Goal: Task Accomplishment & Management: Complete application form

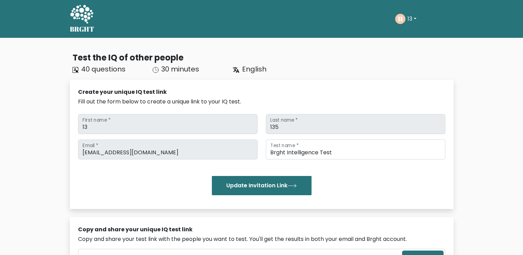
click at [411, 21] on button "13" at bounding box center [412, 18] width 13 height 9
click at [417, 33] on link "Dashboard" at bounding box center [423, 33] width 54 height 11
click at [91, 25] on h5 "BRGHT" at bounding box center [82, 29] width 25 height 8
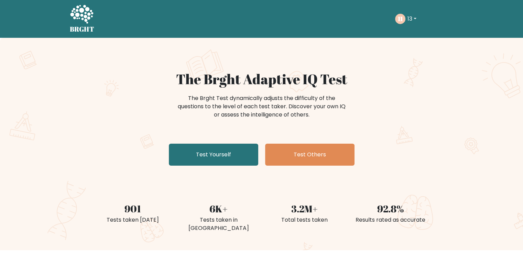
click at [78, 25] on h5 "BRGHT" at bounding box center [82, 29] width 25 height 8
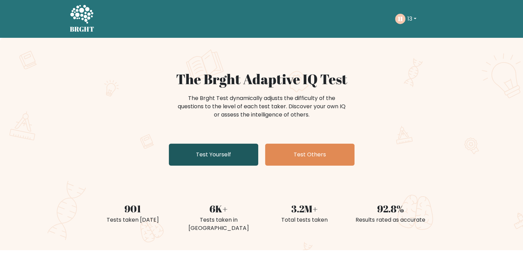
click at [240, 157] on link "Test Yourself" at bounding box center [213, 155] width 89 height 22
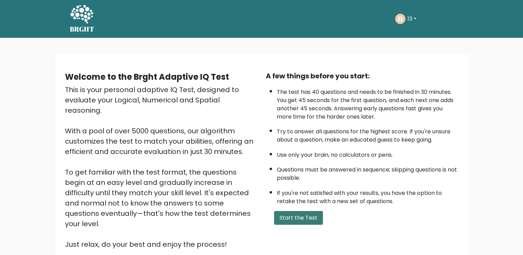
click at [299, 222] on button "Start the Test" at bounding box center [298, 218] width 49 height 14
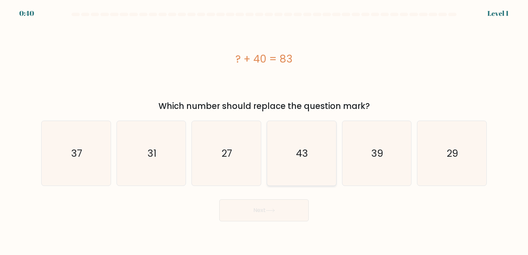
click at [313, 166] on icon "43" at bounding box center [301, 153] width 65 height 65
click at [265, 131] on input "d. 43" at bounding box center [264, 129] width 0 height 3
radio input "true"
click at [268, 216] on button "Next" at bounding box center [263, 211] width 89 height 22
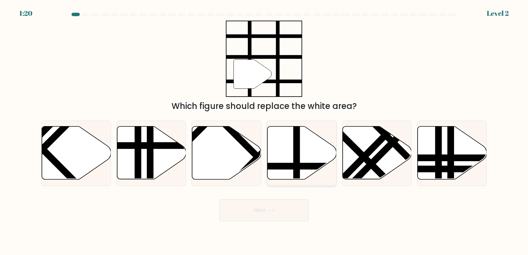
click at [305, 167] on line at bounding box center [323, 167] width 139 height 0
click at [265, 131] on input "d." at bounding box center [264, 129] width 0 height 3
radio input "true"
click at [275, 221] on button "Next" at bounding box center [263, 211] width 89 height 22
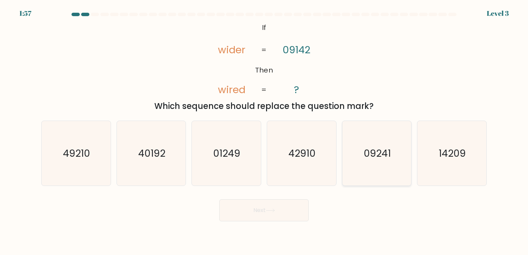
click at [353, 172] on icon "09241" at bounding box center [377, 153] width 65 height 65
click at [265, 131] on input "e. 09241" at bounding box center [264, 129] width 0 height 3
radio input "true"
click at [288, 217] on button "Next" at bounding box center [263, 211] width 89 height 22
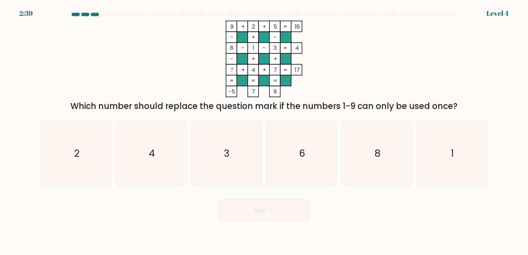
drag, startPoint x: 301, startPoint y: 164, endPoint x: 301, endPoint y: 187, distance: 23.0
click at [301, 165] on icon "6" at bounding box center [301, 153] width 65 height 65
click at [265, 131] on input "d. 6" at bounding box center [264, 129] width 0 height 3
radio input "true"
click at [304, 210] on button "Next" at bounding box center [263, 211] width 89 height 22
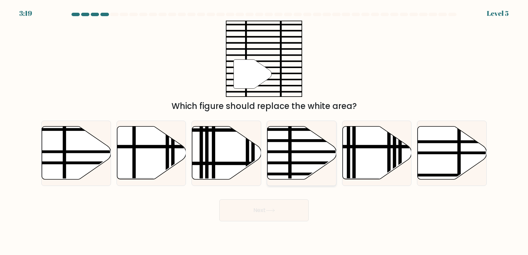
click at [304, 158] on icon at bounding box center [302, 153] width 69 height 53
click at [265, 131] on input "d." at bounding box center [264, 129] width 0 height 3
radio input "true"
click at [291, 215] on button "Next" at bounding box center [263, 211] width 89 height 22
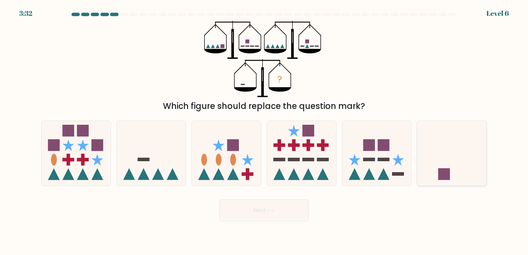
click at [438, 182] on div at bounding box center [452, 153] width 70 height 65
click at [265, 131] on input "f." at bounding box center [264, 129] width 0 height 3
radio input "true"
click at [250, 216] on button "Next" at bounding box center [263, 211] width 89 height 22
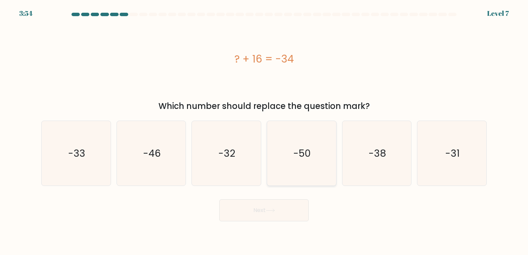
click at [286, 180] on icon "-50" at bounding box center [301, 153] width 65 height 65
click at [265, 131] on input "d. -50" at bounding box center [264, 129] width 0 height 3
radio input "true"
click at [281, 213] on button "Next" at bounding box center [263, 211] width 89 height 22
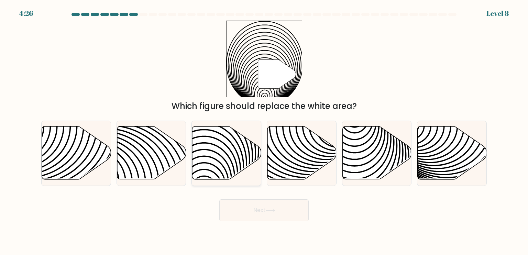
click at [229, 171] on icon at bounding box center [226, 153] width 69 height 53
click at [264, 131] on input "c." at bounding box center [264, 129] width 0 height 3
radio input "true"
click at [244, 210] on button "Next" at bounding box center [263, 211] width 89 height 22
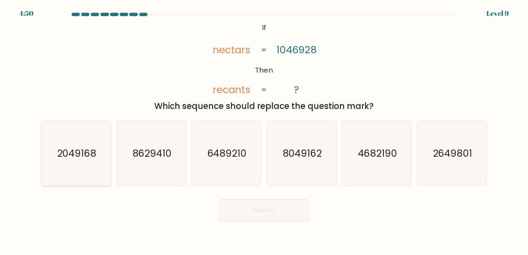
click at [63, 165] on icon "2049168" at bounding box center [76, 153] width 65 height 65
click at [264, 131] on input "a. 2049168" at bounding box center [264, 129] width 0 height 3
radio input "true"
click at [262, 215] on button "Next" at bounding box center [263, 211] width 89 height 22
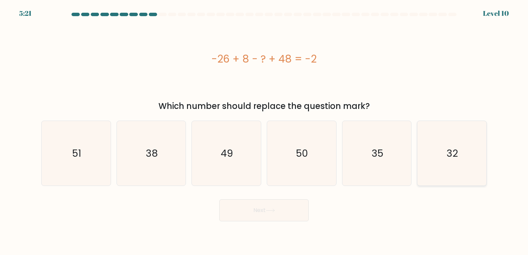
click at [450, 169] on icon "32" at bounding box center [452, 153] width 65 height 65
click at [265, 131] on input "f. 32" at bounding box center [264, 129] width 0 height 3
radio input "true"
click at [280, 204] on button "Next" at bounding box center [263, 211] width 89 height 22
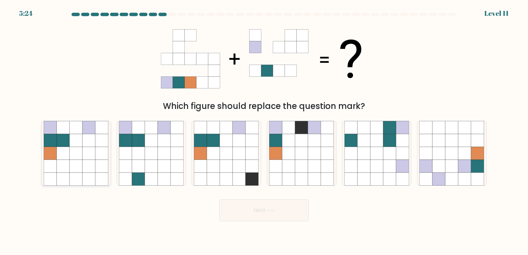
click at [70, 148] on icon at bounding box center [76, 153] width 13 height 13
click at [264, 131] on input "a." at bounding box center [264, 129] width 0 height 3
radio input "true"
click at [249, 206] on button "Next" at bounding box center [263, 211] width 89 height 22
click at [240, 208] on button "Next" at bounding box center [263, 211] width 89 height 22
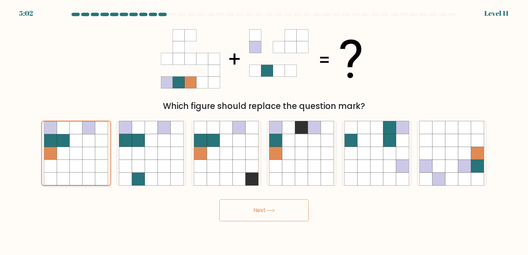
click at [355, 236] on body "5:02 Level 11" at bounding box center [264, 127] width 528 height 255
click at [63, 175] on icon at bounding box center [63, 179] width 13 height 13
click at [264, 131] on input "a." at bounding box center [264, 129] width 0 height 3
click at [106, 162] on icon at bounding box center [101, 166] width 13 height 13
click at [264, 131] on input "a." at bounding box center [264, 129] width 0 height 3
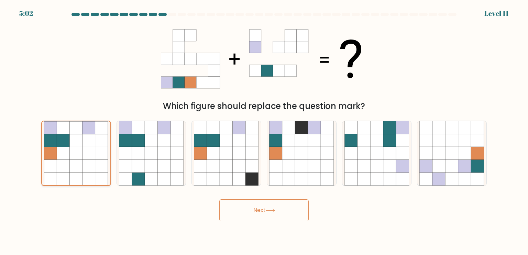
click at [119, 163] on icon at bounding box center [125, 166] width 13 height 13
click at [264, 131] on input "b." at bounding box center [264, 129] width 0 height 3
radio input "true"
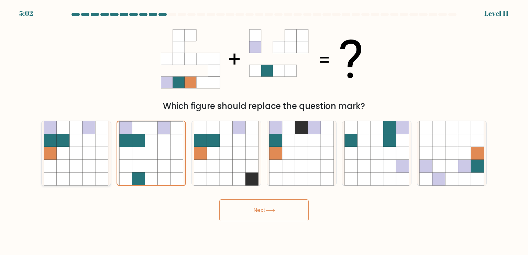
click at [121, 164] on icon at bounding box center [125, 166] width 13 height 13
click at [264, 131] on input "b." at bounding box center [264, 129] width 0 height 3
click at [136, 163] on icon at bounding box center [138, 166] width 13 height 13
click at [264, 131] on input "b." at bounding box center [264, 129] width 0 height 3
click at [96, 164] on icon at bounding box center [102, 166] width 13 height 13
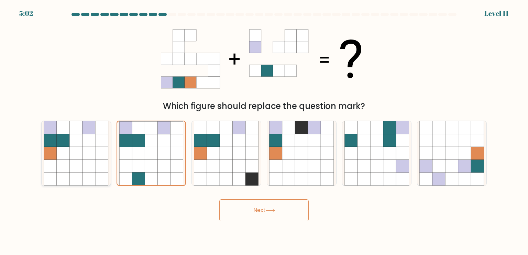
click at [264, 131] on input "a." at bounding box center [264, 129] width 0 height 3
radio input "true"
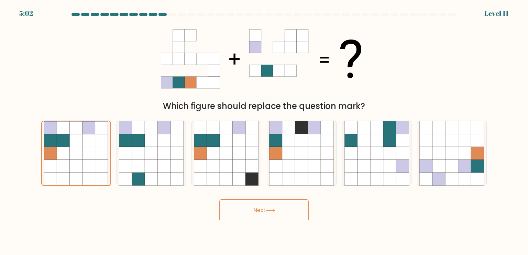
click at [277, 204] on button "Next" at bounding box center [263, 211] width 89 height 22
radio input "false"
click at [256, 207] on button "Next" at bounding box center [263, 211] width 89 height 22
click at [277, 133] on icon at bounding box center [275, 127] width 13 height 13
click at [265, 131] on input "d." at bounding box center [264, 129] width 0 height 3
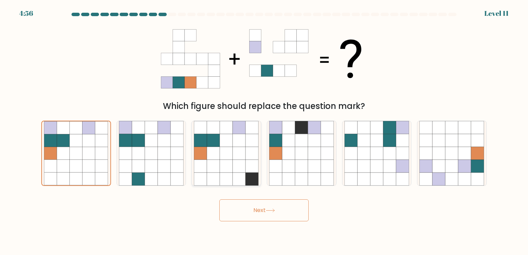
radio input "true"
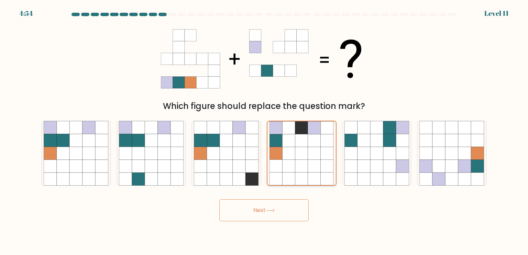
click at [334, 150] on div at bounding box center [302, 153] width 70 height 65
click at [265, 131] on input "d." at bounding box center [264, 129] width 0 height 3
click at [112, 144] on div "a." at bounding box center [76, 153] width 75 height 65
click at [91, 147] on icon at bounding box center [89, 140] width 13 height 13
click at [264, 131] on input "a." at bounding box center [264, 129] width 0 height 3
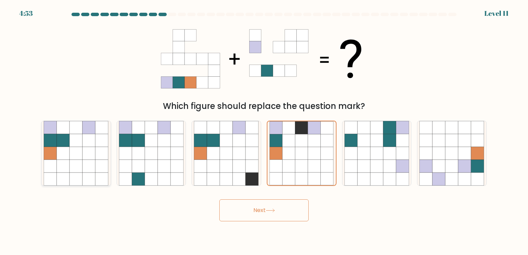
radio input "true"
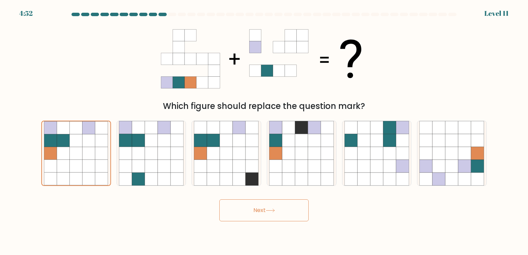
click at [271, 207] on button "Next" at bounding box center [263, 211] width 89 height 22
click at [271, 208] on button "Next" at bounding box center [263, 211] width 89 height 22
click at [281, 214] on button "Next" at bounding box center [263, 211] width 89 height 22
drag, startPoint x: 437, startPoint y: 106, endPoint x: 438, endPoint y: 111, distance: 5.3
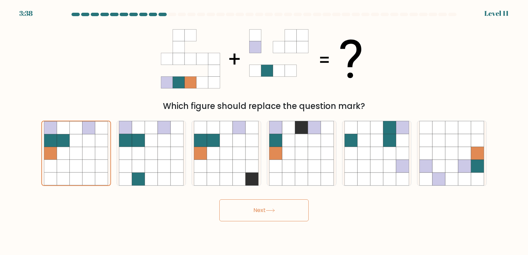
click at [437, 106] on div "Which figure should replace the question mark?" at bounding box center [264, 106] width 438 height 12
click at [493, 58] on form at bounding box center [264, 117] width 528 height 209
click at [372, 214] on div "Next" at bounding box center [264, 207] width 454 height 27
click at [464, 67] on div "Which figure should replace the question mark?" at bounding box center [264, 67] width 454 height 92
click at [396, 16] on div at bounding box center [264, 16] width 454 height 6
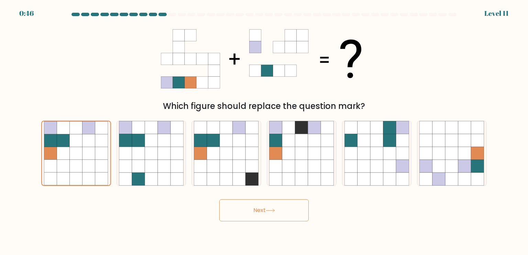
click at [400, 37] on div "Which figure should replace the question mark?" at bounding box center [264, 67] width 454 height 92
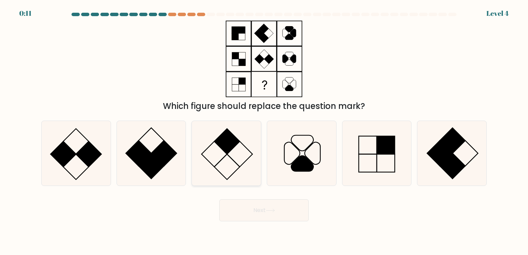
click at [221, 153] on icon at bounding box center [226, 153] width 65 height 65
click at [264, 131] on input "c." at bounding box center [264, 129] width 0 height 3
radio input "true"
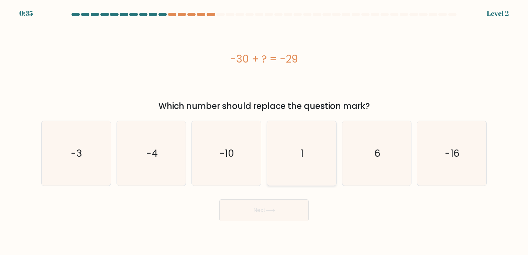
click at [294, 168] on icon "1" at bounding box center [301, 153] width 65 height 65
click at [265, 131] on input "d. 1" at bounding box center [264, 129] width 0 height 3
radio input "true"
click at [255, 211] on button "Next" at bounding box center [263, 211] width 89 height 22
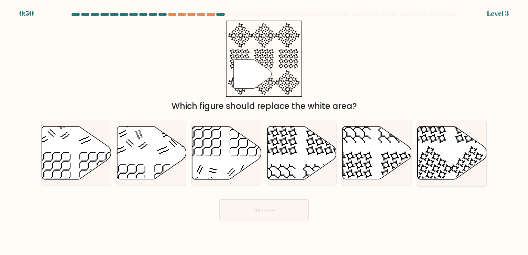
click at [429, 172] on icon at bounding box center [430, 168] width 45 height 45
click at [265, 131] on input "f." at bounding box center [264, 129] width 0 height 3
radio input "true"
click at [233, 208] on button "Next" at bounding box center [263, 211] width 89 height 22
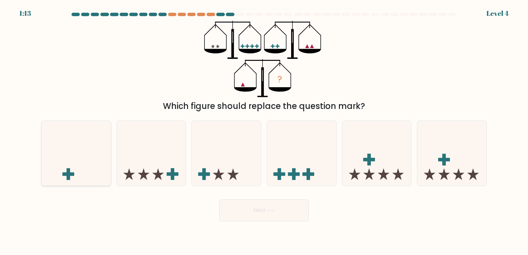
click at [80, 162] on icon at bounding box center [76, 153] width 69 height 57
click at [264, 131] on input "a." at bounding box center [264, 129] width 0 height 3
radio input "true"
click at [237, 244] on body "1:11 Level 4" at bounding box center [264, 127] width 528 height 255
click at [253, 216] on button "Next" at bounding box center [263, 211] width 89 height 22
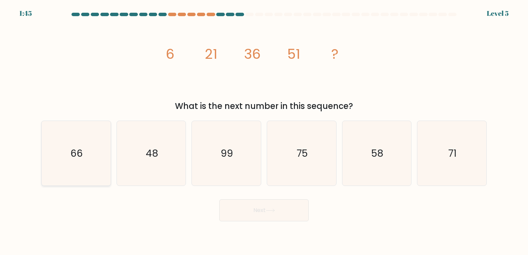
click at [83, 163] on icon "66" at bounding box center [76, 153] width 65 height 65
click at [264, 131] on input "a. 66" at bounding box center [264, 129] width 0 height 3
radio input "true"
click at [242, 212] on button "Next" at bounding box center [263, 211] width 89 height 22
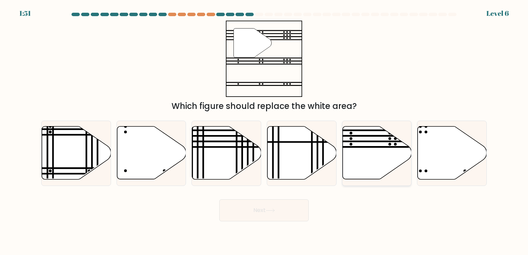
click at [346, 153] on icon at bounding box center [377, 153] width 69 height 53
click at [265, 131] on input "e." at bounding box center [264, 129] width 0 height 3
radio input "true"
click at [260, 212] on button "Next" at bounding box center [263, 211] width 89 height 22
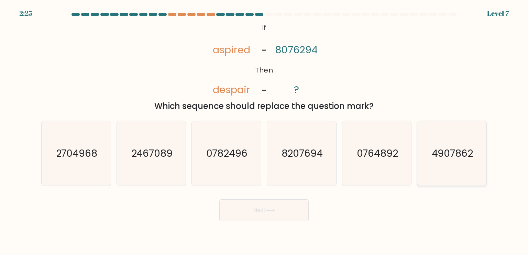
click at [422, 161] on icon "4907862" at bounding box center [452, 153] width 65 height 65
click at [265, 131] on input "f. 4907862" at bounding box center [264, 129] width 0 height 3
radio input "true"
click at [287, 205] on button "Next" at bounding box center [263, 211] width 89 height 22
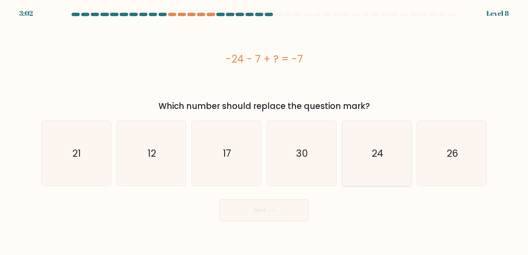
click at [384, 157] on icon "24" at bounding box center [377, 153] width 65 height 65
click at [265, 131] on input "e. 24" at bounding box center [264, 129] width 0 height 3
radio input "true"
click at [264, 209] on button "Next" at bounding box center [263, 211] width 89 height 22
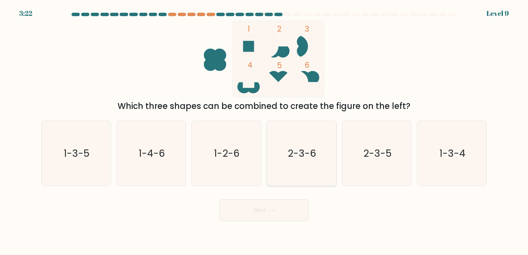
click at [287, 143] on icon "2-3-6" at bounding box center [301, 153] width 65 height 65
click at [265, 131] on input "d. 2-3-6" at bounding box center [264, 129] width 0 height 3
radio input "true"
click at [284, 213] on button "Next" at bounding box center [263, 211] width 89 height 22
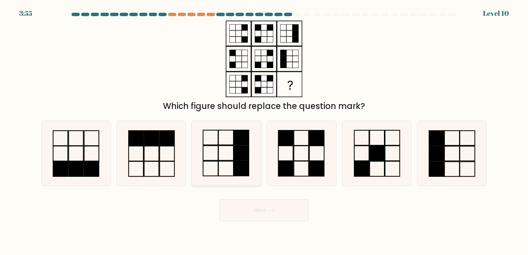
click at [243, 142] on rect at bounding box center [241, 137] width 15 height 15
click at [264, 131] on input "c." at bounding box center [264, 129] width 0 height 3
radio input "true"
click at [253, 207] on button "Next" at bounding box center [263, 211] width 89 height 22
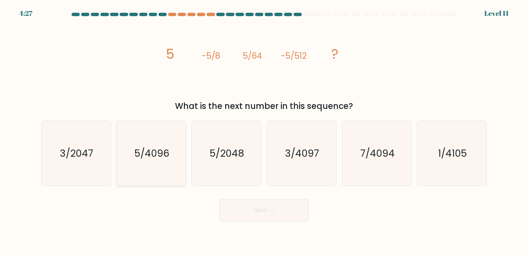
click at [154, 176] on icon "5/4096" at bounding box center [151, 153] width 65 height 65
click at [264, 131] on input "b. 5/4096" at bounding box center [264, 129] width 0 height 3
radio input "true"
click at [271, 215] on button "Next" at bounding box center [263, 211] width 89 height 22
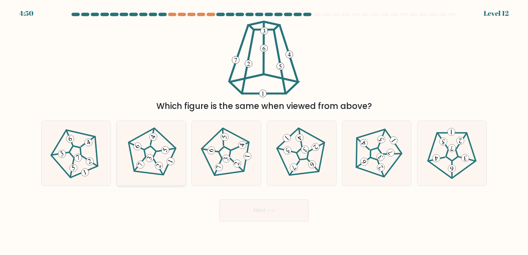
click at [170, 152] on icon at bounding box center [152, 153] width 52 height 52
click at [264, 131] on input "b." at bounding box center [264, 129] width 0 height 3
radio input "true"
click at [272, 216] on button "Next" at bounding box center [263, 211] width 89 height 22
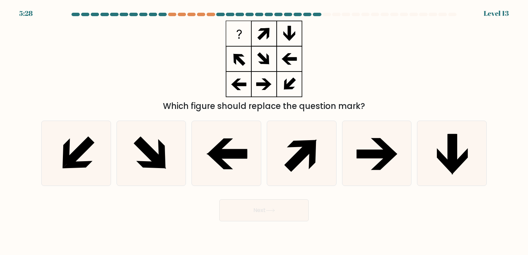
click at [91, 191] on form at bounding box center [264, 117] width 528 height 209
click at [90, 181] on icon at bounding box center [76, 153] width 65 height 65
click at [264, 131] on input "a." at bounding box center [264, 129] width 0 height 3
radio input "true"
click at [263, 217] on button "Next" at bounding box center [263, 211] width 89 height 22
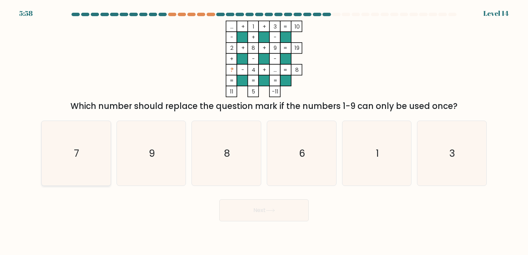
click at [97, 170] on icon "7" at bounding box center [76, 153] width 65 height 65
click at [264, 131] on input "a. 7" at bounding box center [264, 129] width 0 height 3
radio input "true"
click at [255, 218] on button "Next" at bounding box center [263, 211] width 89 height 22
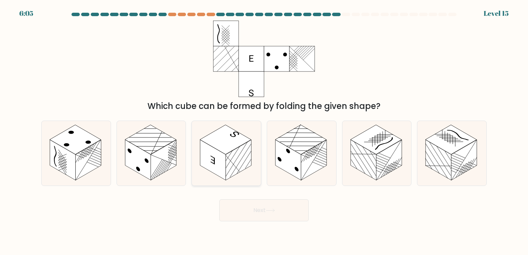
click at [222, 148] on rect at bounding box center [225, 140] width 51 height 30
click at [264, 131] on input "c." at bounding box center [264, 129] width 0 height 3
radio input "true"
click at [299, 211] on button "Next" at bounding box center [263, 211] width 89 height 22
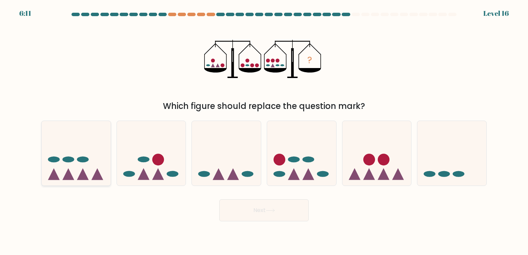
click at [69, 176] on icon at bounding box center [69, 174] width 12 height 12
click at [264, 131] on input "a." at bounding box center [264, 129] width 0 height 3
radio input "true"
click at [276, 206] on button "Next" at bounding box center [263, 211] width 89 height 22
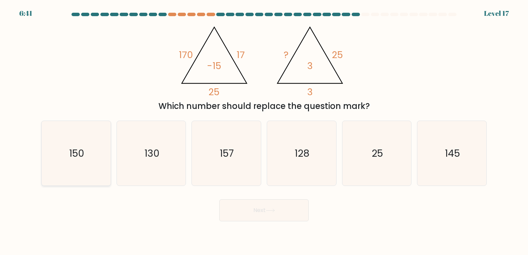
click at [85, 168] on icon "150" at bounding box center [76, 153] width 65 height 65
click at [264, 131] on input "a. 150" at bounding box center [264, 129] width 0 height 3
radio input "true"
click at [289, 221] on button "Next" at bounding box center [263, 211] width 89 height 22
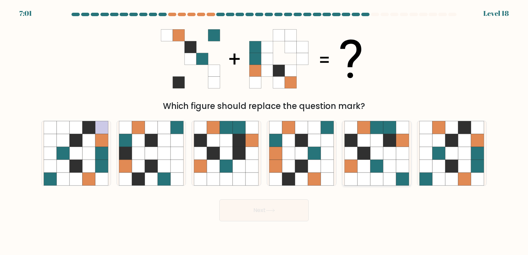
click at [377, 157] on icon at bounding box center [377, 153] width 13 height 13
click at [265, 131] on input "e." at bounding box center [264, 129] width 0 height 3
radio input "true"
click at [454, 184] on icon at bounding box center [452, 179] width 13 height 13
click at [265, 131] on input "f." at bounding box center [264, 129] width 0 height 3
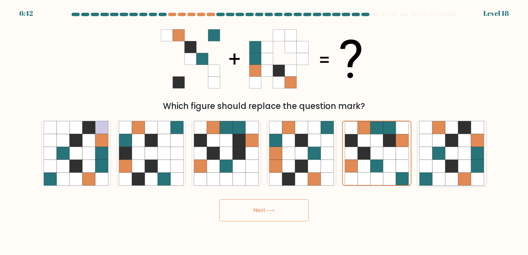
radio input "true"
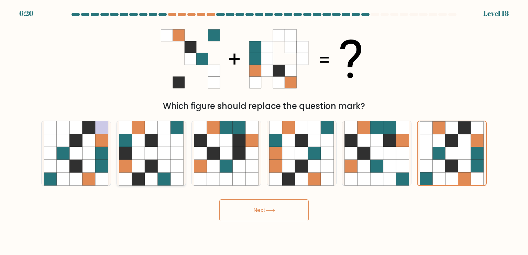
click at [136, 169] on icon at bounding box center [138, 166] width 13 height 13
click at [264, 131] on input "b." at bounding box center [264, 129] width 0 height 3
radio input "true"
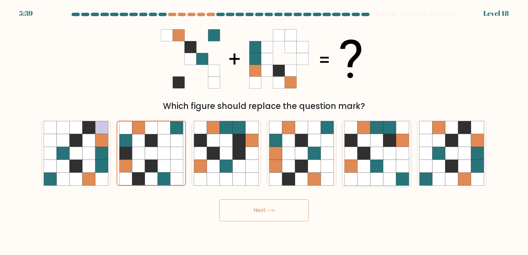
click at [361, 159] on icon at bounding box center [364, 153] width 13 height 13
click at [265, 131] on input "e." at bounding box center [264, 129] width 0 height 3
radio input "true"
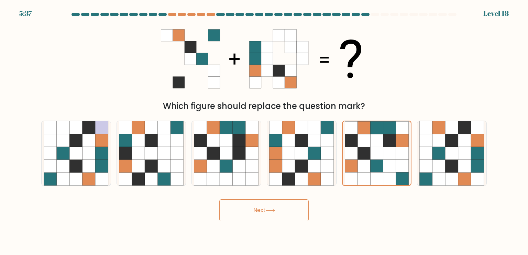
click at [277, 215] on button "Next" at bounding box center [263, 211] width 89 height 22
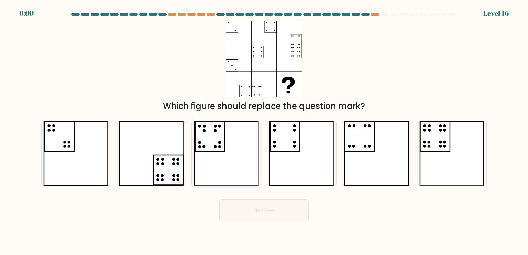
click at [214, 150] on icon at bounding box center [226, 153] width 65 height 65
click at [264, 131] on input "c." at bounding box center [264, 129] width 0 height 3
radio input "true"
click at [432, 160] on icon at bounding box center [452, 153] width 65 height 65
click at [265, 131] on input "f." at bounding box center [264, 129] width 0 height 3
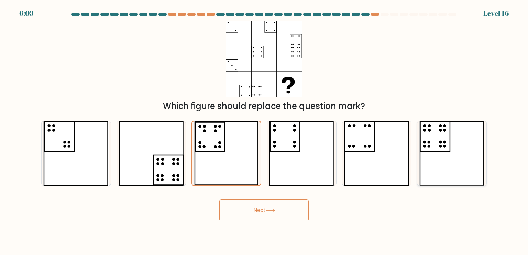
radio input "true"
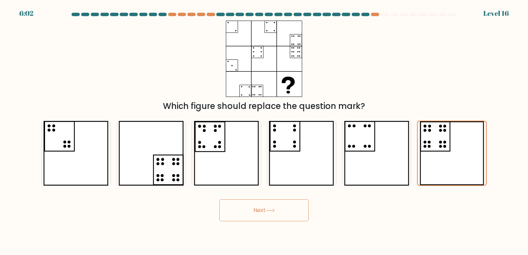
click at [266, 190] on form at bounding box center [264, 117] width 528 height 209
click at [278, 206] on button "Next" at bounding box center [263, 211] width 89 height 22
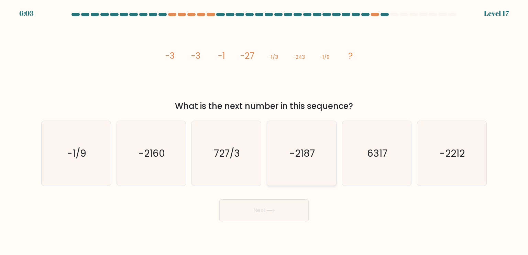
click at [287, 176] on icon "-2187" at bounding box center [301, 153] width 65 height 65
click at [265, 131] on input "d. -2187" at bounding box center [264, 129] width 0 height 3
radio input "true"
click at [295, 207] on button "Next" at bounding box center [263, 211] width 89 height 22
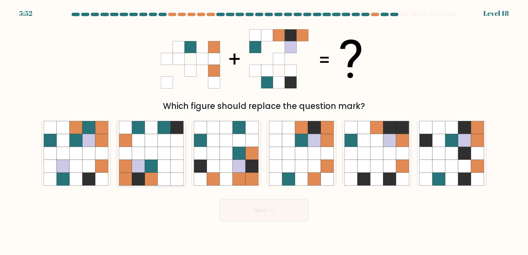
click at [162, 173] on icon at bounding box center [164, 179] width 13 height 13
click at [264, 131] on input "b." at bounding box center [264, 129] width 0 height 3
radio input "true"
click at [239, 179] on icon at bounding box center [239, 179] width 13 height 13
click at [264, 131] on input "c." at bounding box center [264, 129] width 0 height 3
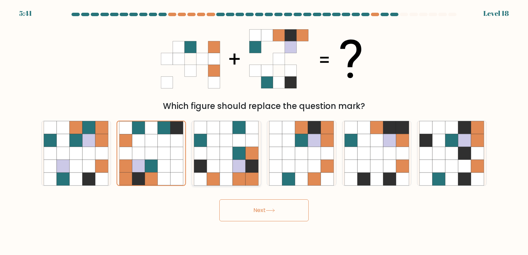
radio input "true"
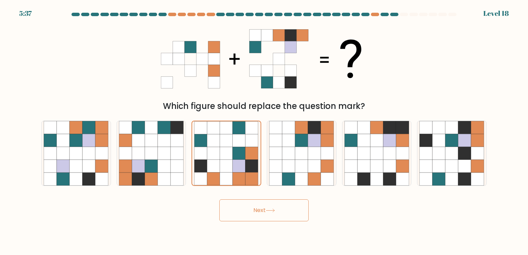
click at [253, 203] on button "Next" at bounding box center [263, 211] width 89 height 22
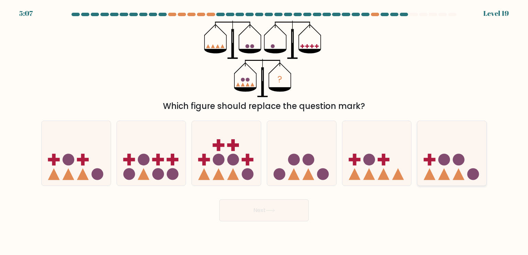
click at [440, 178] on icon at bounding box center [445, 174] width 12 height 12
click at [265, 131] on input "f." at bounding box center [264, 129] width 0 height 3
radio input "true"
click at [270, 208] on button "Next" at bounding box center [263, 211] width 89 height 22
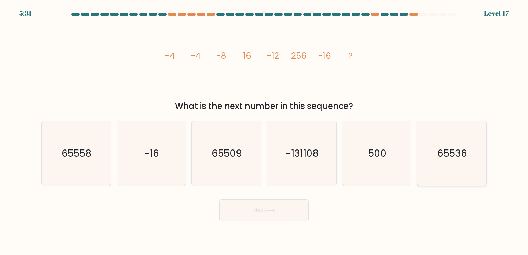
click at [454, 156] on text "65536" at bounding box center [453, 153] width 30 height 14
click at [265, 131] on input "f. 65536" at bounding box center [264, 129] width 0 height 3
radio input "true"
click at [237, 216] on button "Next" at bounding box center [263, 211] width 89 height 22
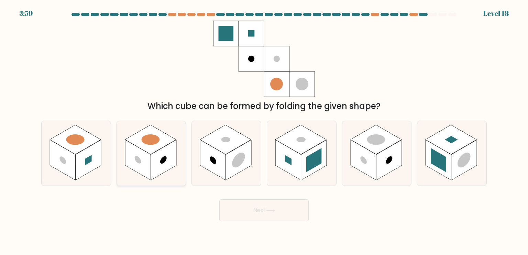
click at [139, 174] on icon at bounding box center [151, 153] width 69 height 65
click at [264, 131] on input "b." at bounding box center [264, 129] width 0 height 3
radio input "true"
click at [258, 210] on button "Next" at bounding box center [263, 211] width 89 height 22
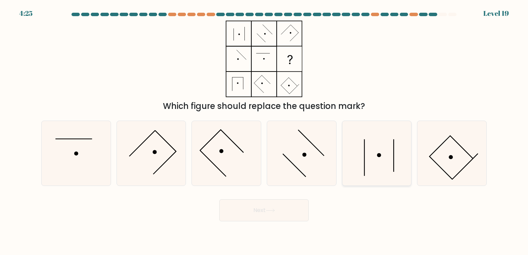
click at [408, 173] on icon at bounding box center [377, 153] width 65 height 65
click at [265, 131] on input "e." at bounding box center [264, 129] width 0 height 3
radio input "true"
click at [289, 213] on button "Next" at bounding box center [263, 211] width 89 height 22
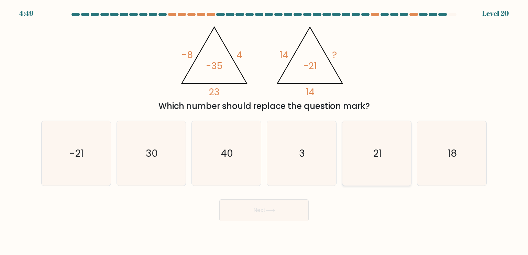
click at [366, 138] on icon "21" at bounding box center [377, 153] width 65 height 65
click at [265, 131] on input "e. 21" at bounding box center [264, 129] width 0 height 3
radio input "true"
click at [264, 205] on button "Next" at bounding box center [263, 211] width 89 height 22
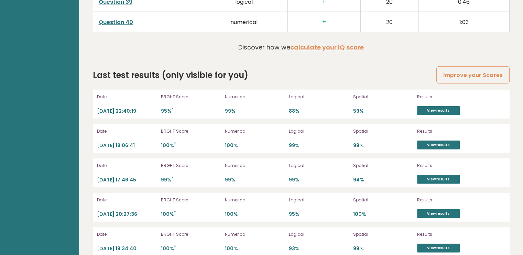
scroll to position [1884, 0]
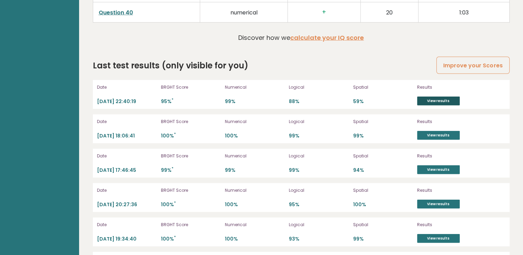
click at [440, 97] on link "View results" at bounding box center [438, 101] width 43 height 9
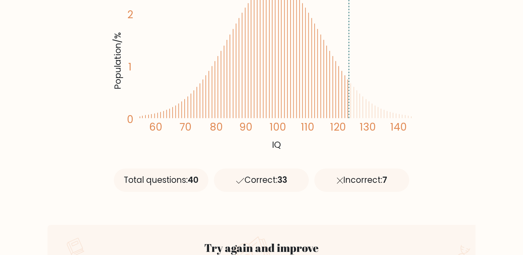
scroll to position [171, 0]
